Goal: Transaction & Acquisition: Purchase product/service

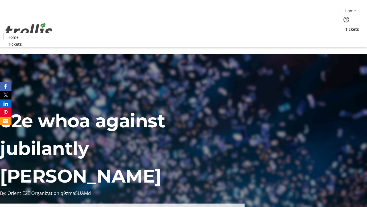
click at [345, 26] on span "Tickets" at bounding box center [352, 29] width 14 height 6
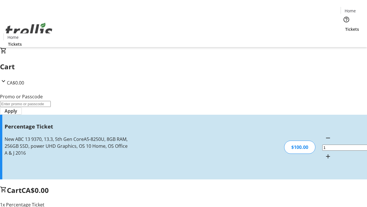
type input "BAR"
